Goal: Task Accomplishment & Management: Use online tool/utility

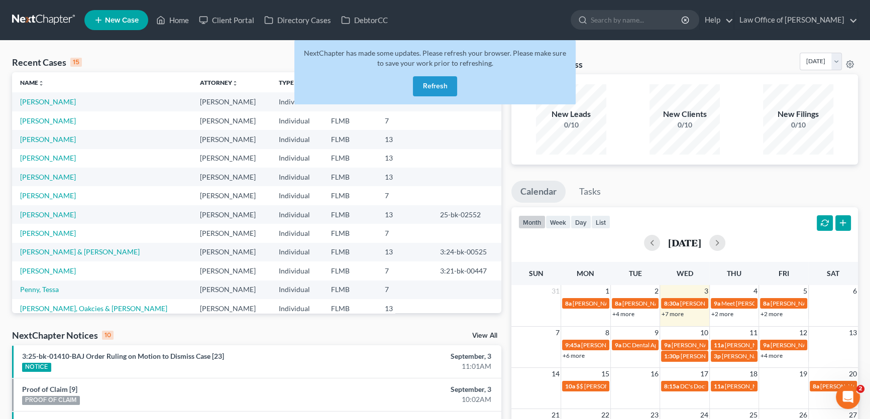
click at [440, 73] on div "NextChapter has made some updates. Please refresh your browser. Please make sur…" at bounding box center [434, 72] width 281 height 64
click at [439, 78] on button "Refresh" at bounding box center [435, 86] width 44 height 20
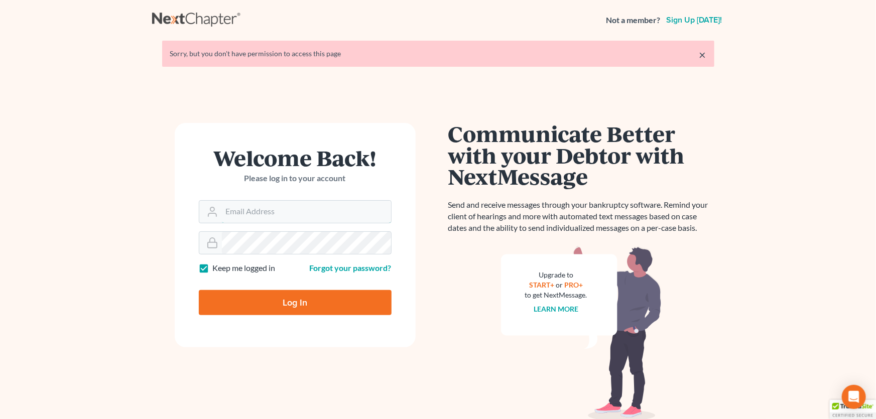
type input "david@jacksonvillebankruptcyattorney.com"
click at [370, 306] on input "Log In" at bounding box center [295, 302] width 193 height 25
type input "Thinking..."
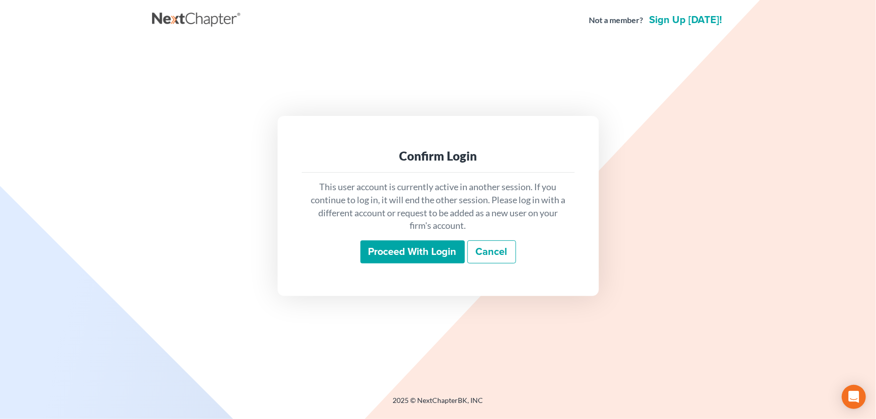
click at [384, 246] on input "Proceed with login" at bounding box center [413, 252] width 104 height 23
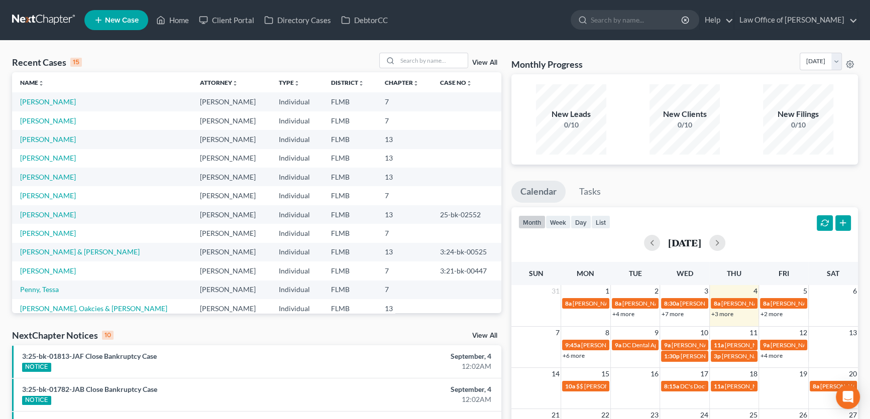
click at [725, 316] on link "+3 more" at bounding box center [722, 314] width 22 height 8
click at [420, 56] on input "search" at bounding box center [432, 60] width 70 height 15
type input "hancock"
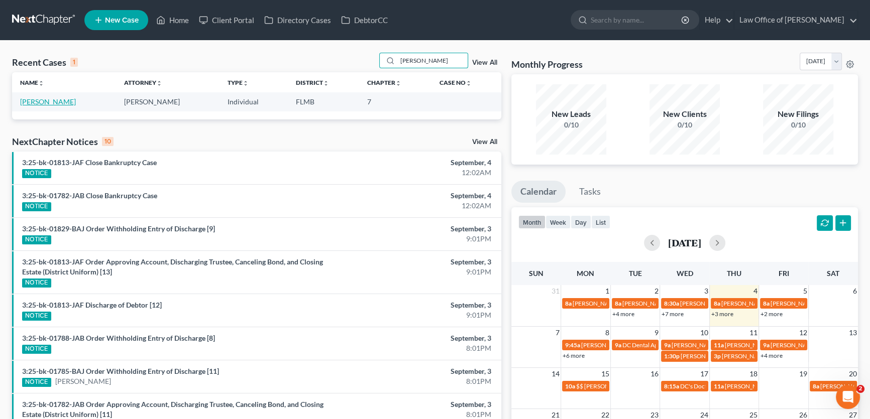
click at [45, 103] on link "Hancock, Jasmine" at bounding box center [48, 101] width 56 height 9
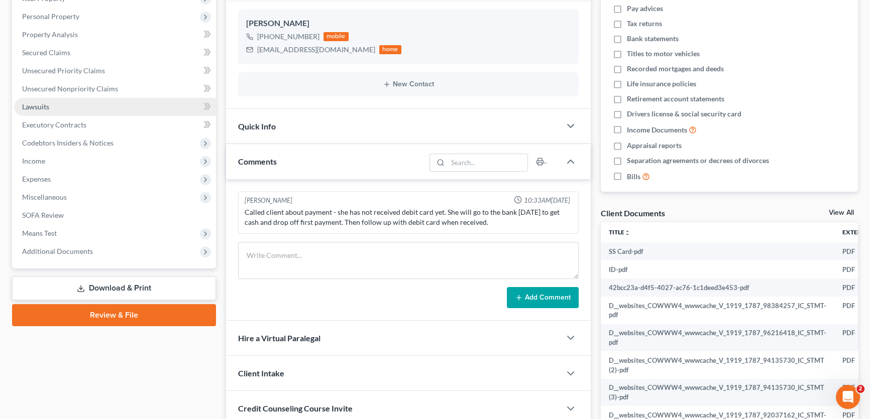
scroll to position [91, 0]
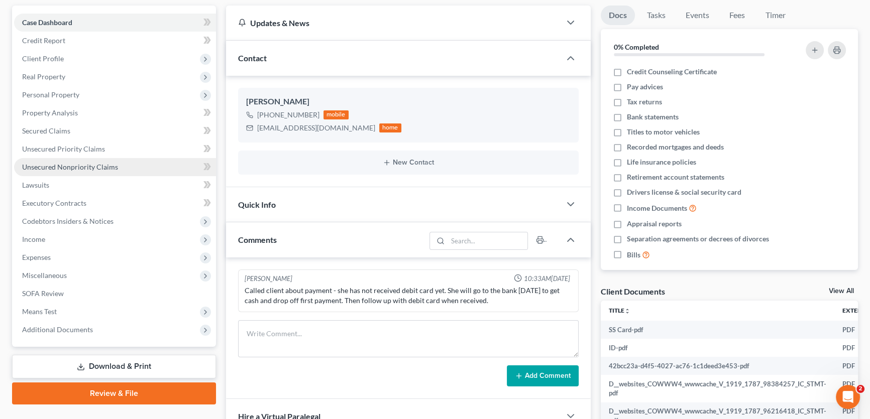
click at [71, 172] on link "Unsecured Nonpriority Claims" at bounding box center [115, 167] width 202 height 18
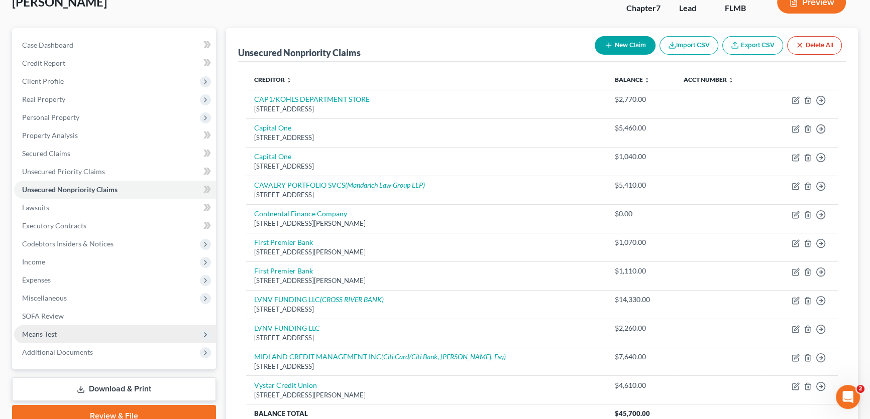
scroll to position [91, 0]
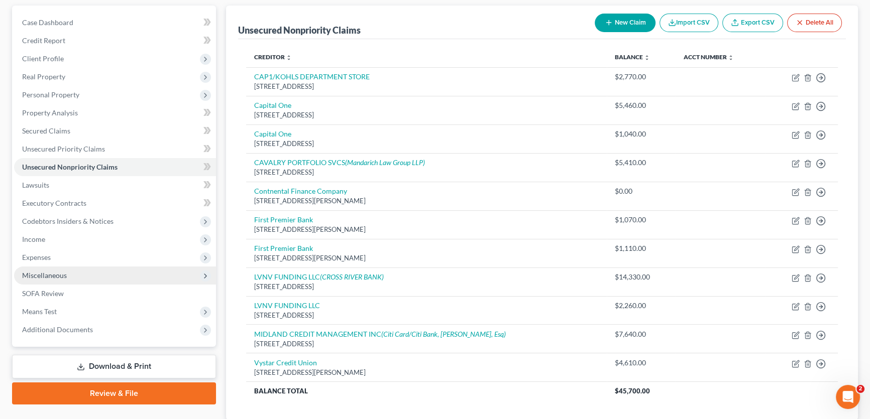
click at [57, 268] on span "Miscellaneous" at bounding box center [115, 276] width 202 height 18
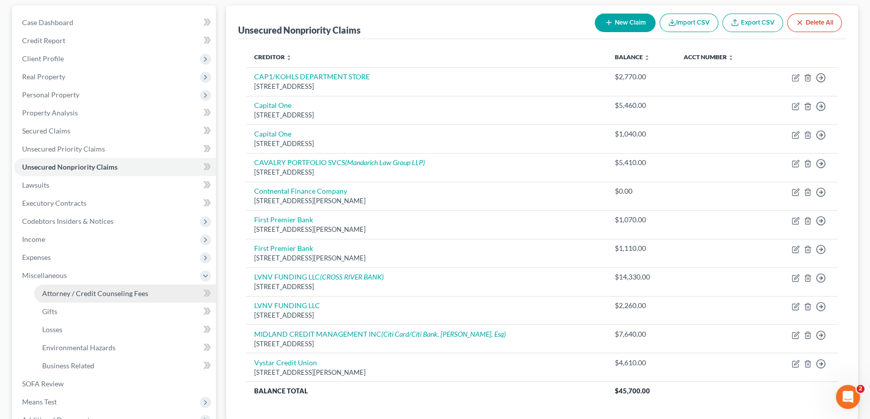
click at [80, 289] on span "Attorney / Credit Counseling Fees" at bounding box center [95, 293] width 106 height 9
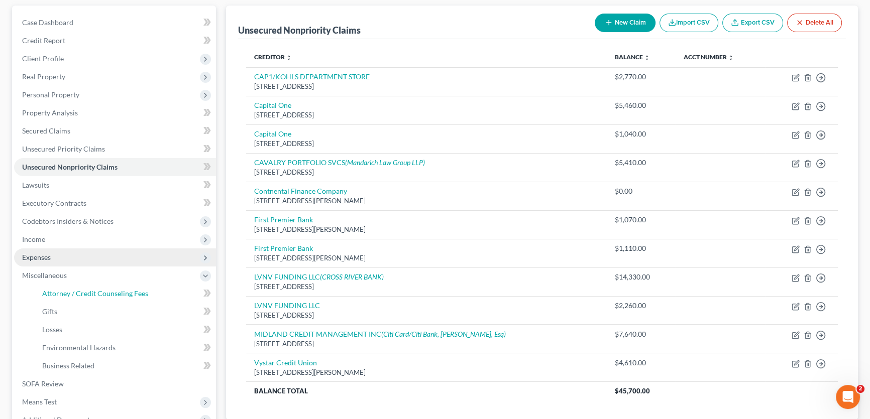
select select "0"
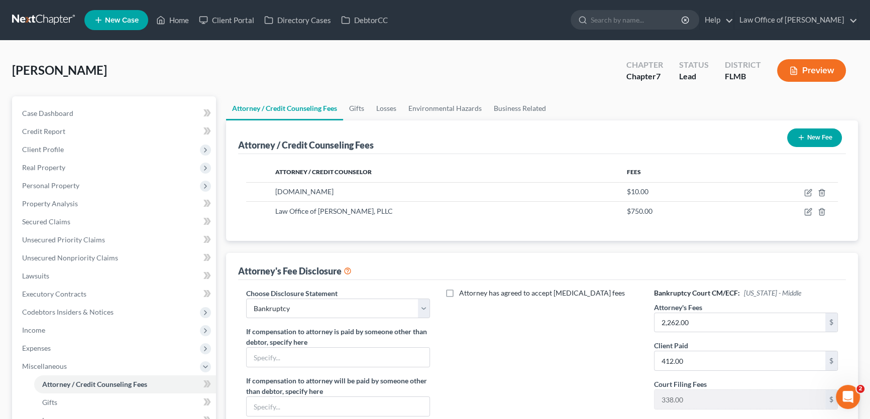
click at [41, 19] on link at bounding box center [44, 20] width 64 height 18
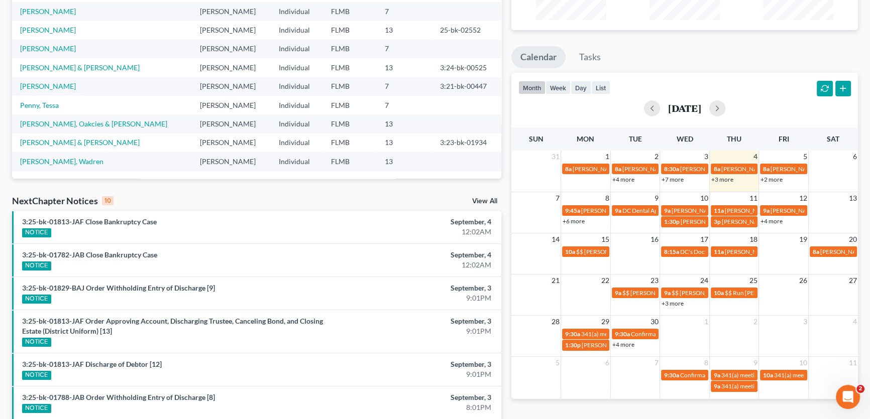
scroll to position [2, 0]
